Goal: Transaction & Acquisition: Purchase product/service

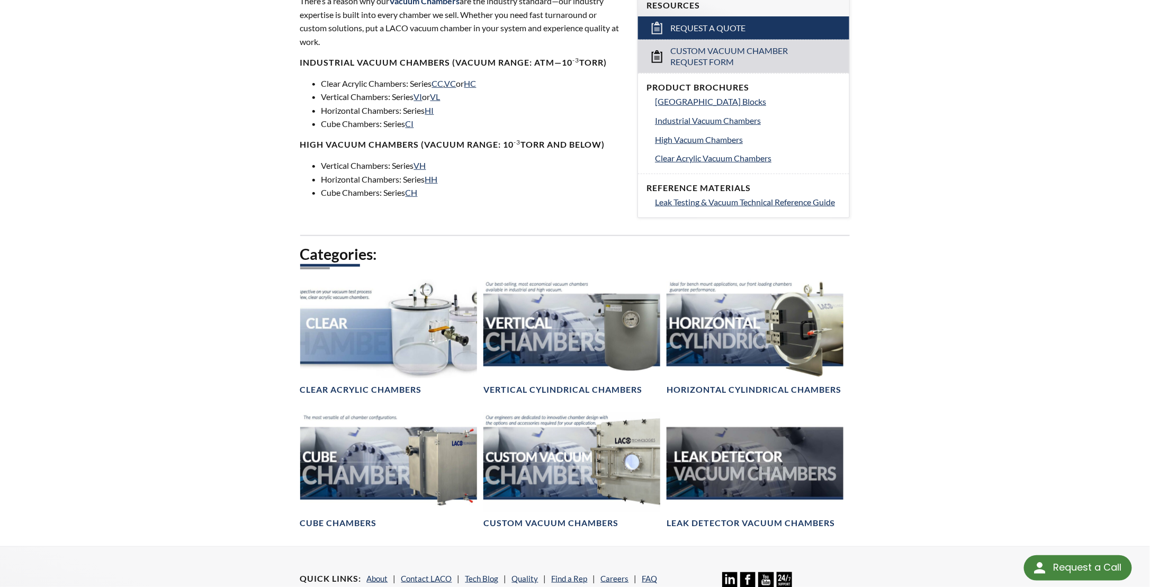
scroll to position [423, 0]
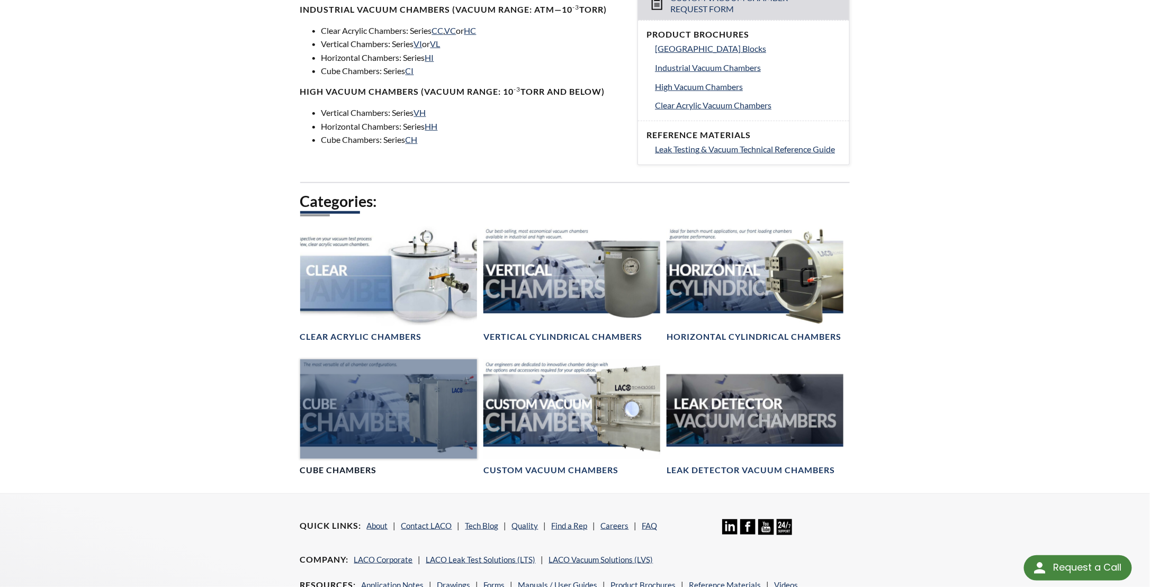
click at [430, 411] on div at bounding box center [388, 409] width 177 height 100
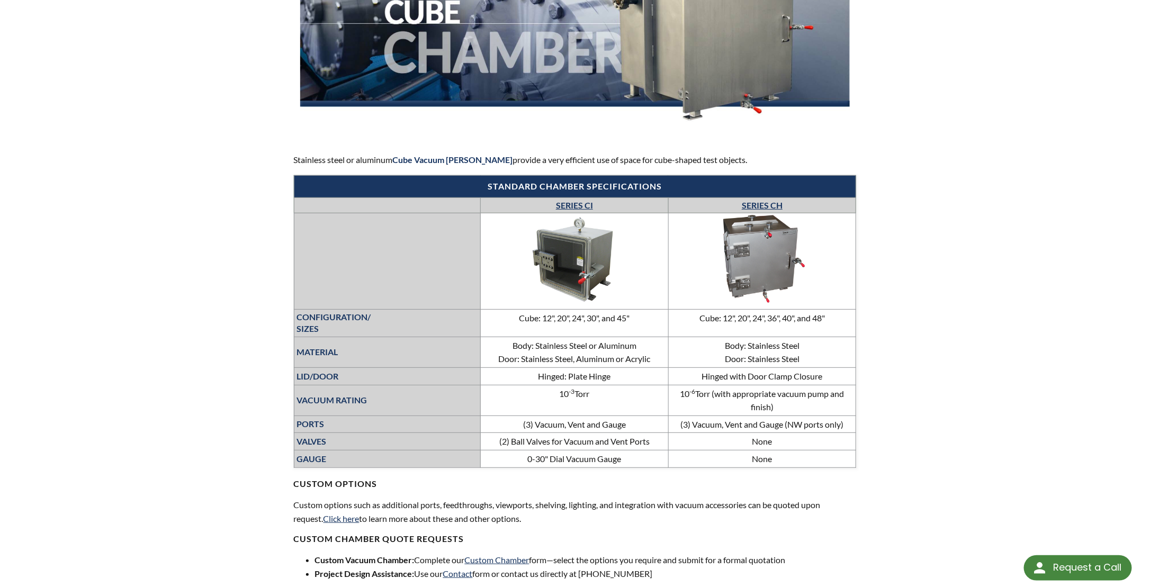
scroll to position [423, 0]
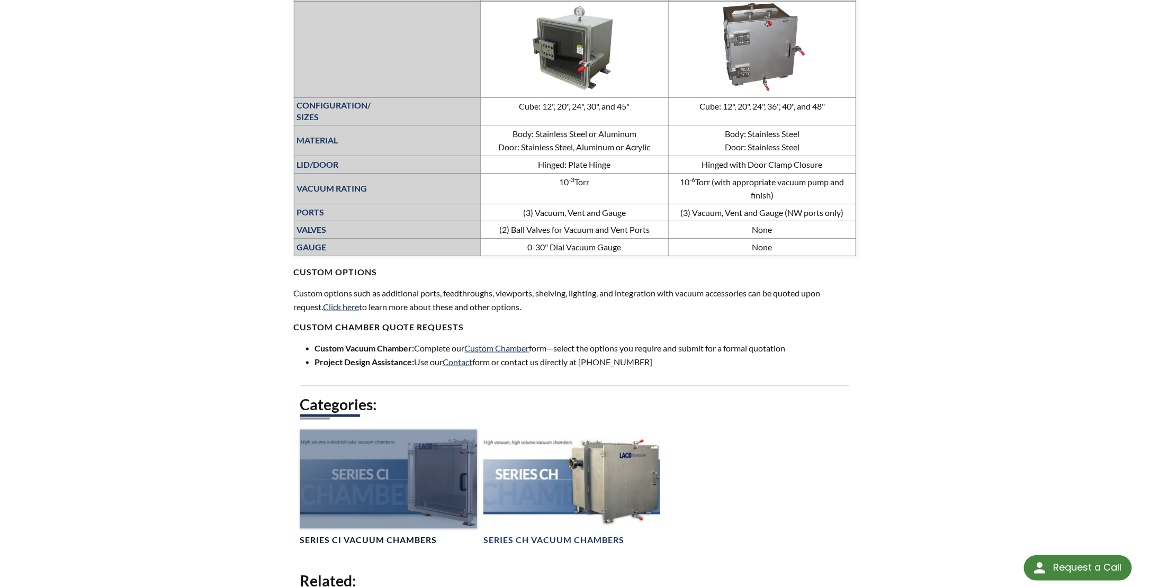
click at [427, 455] on div at bounding box center [388, 480] width 177 height 100
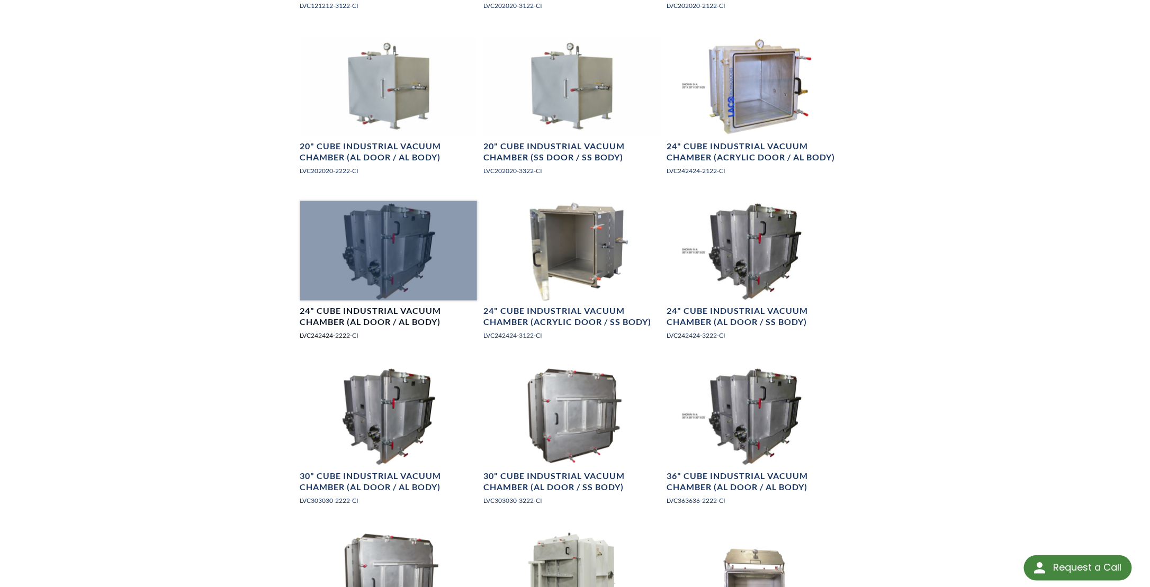
scroll to position [582, 0]
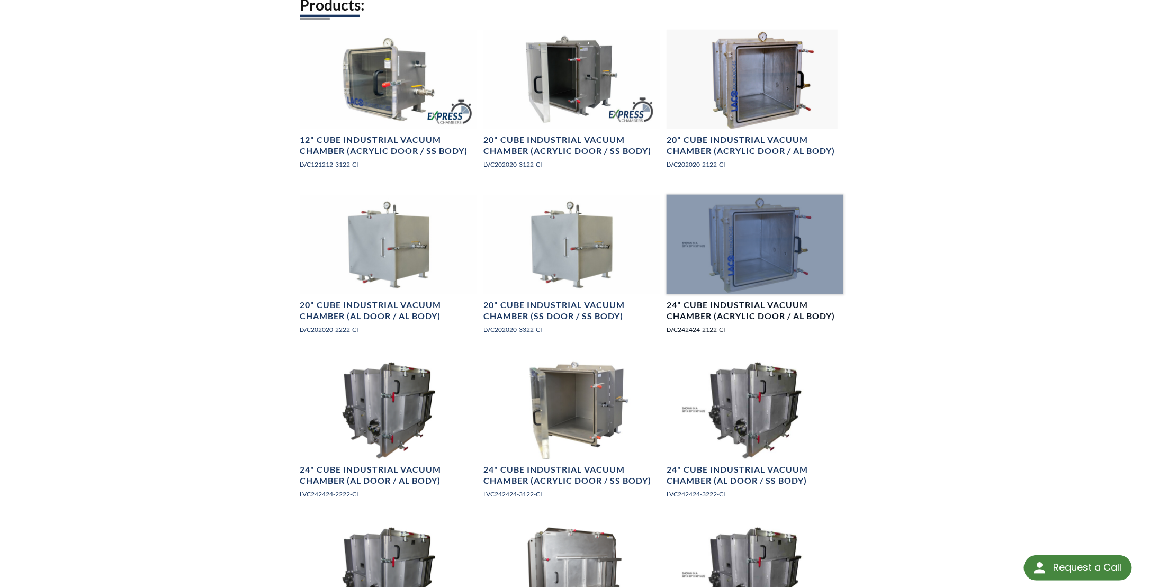
click at [738, 251] on div at bounding box center [754, 245] width 177 height 100
